Goal: Use online tool/utility

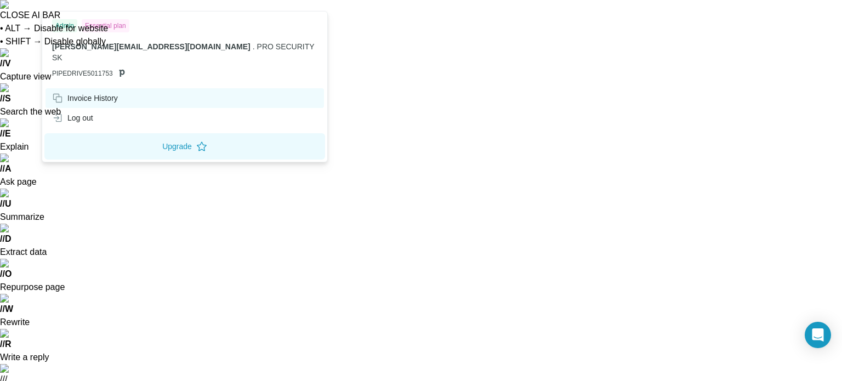
click at [94, 93] on div "Invoice History" at bounding box center [85, 98] width 66 height 11
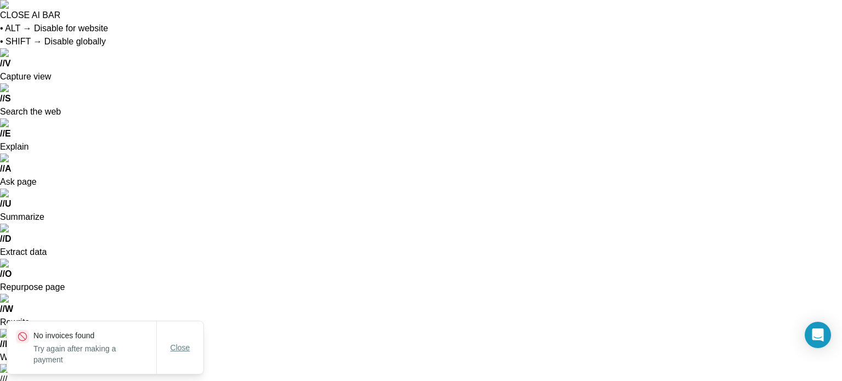
click at [179, 353] on button "Close" at bounding box center [180, 348] width 35 height 20
